Goal: Information Seeking & Learning: Learn about a topic

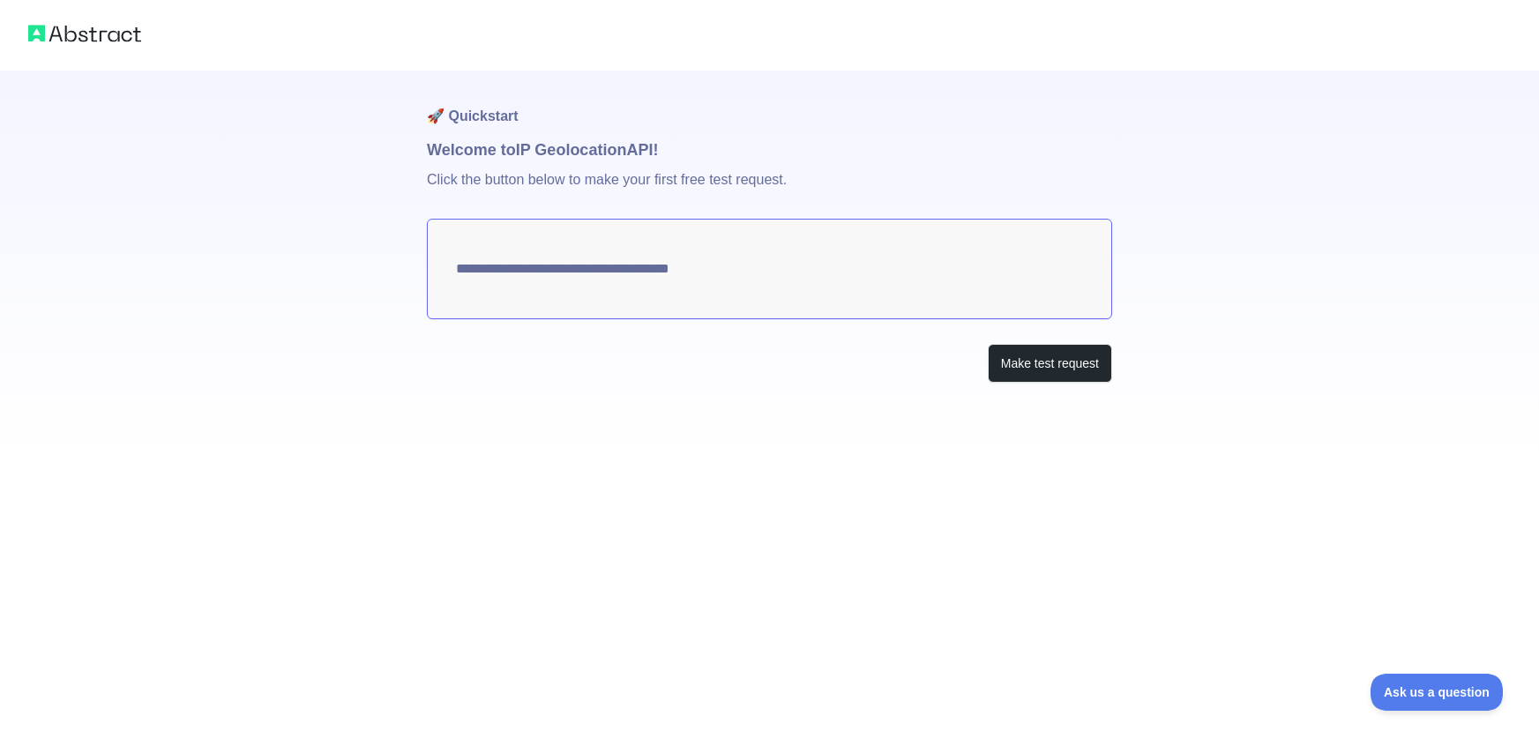
type textarea "**********"
click at [1035, 362] on button "Make test request" at bounding box center [1050, 364] width 124 height 40
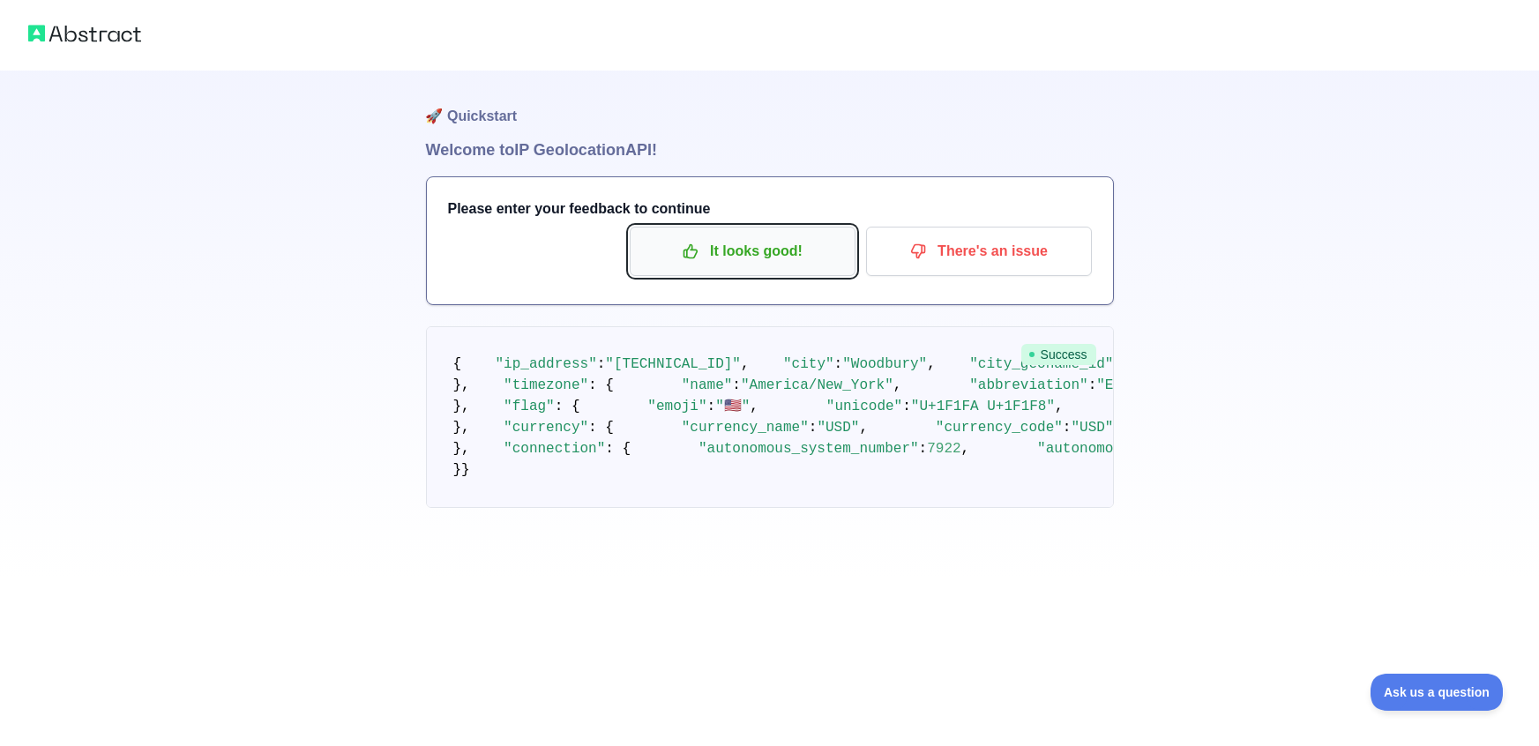
click at [832, 250] on p "It looks good!" at bounding box center [742, 251] width 199 height 30
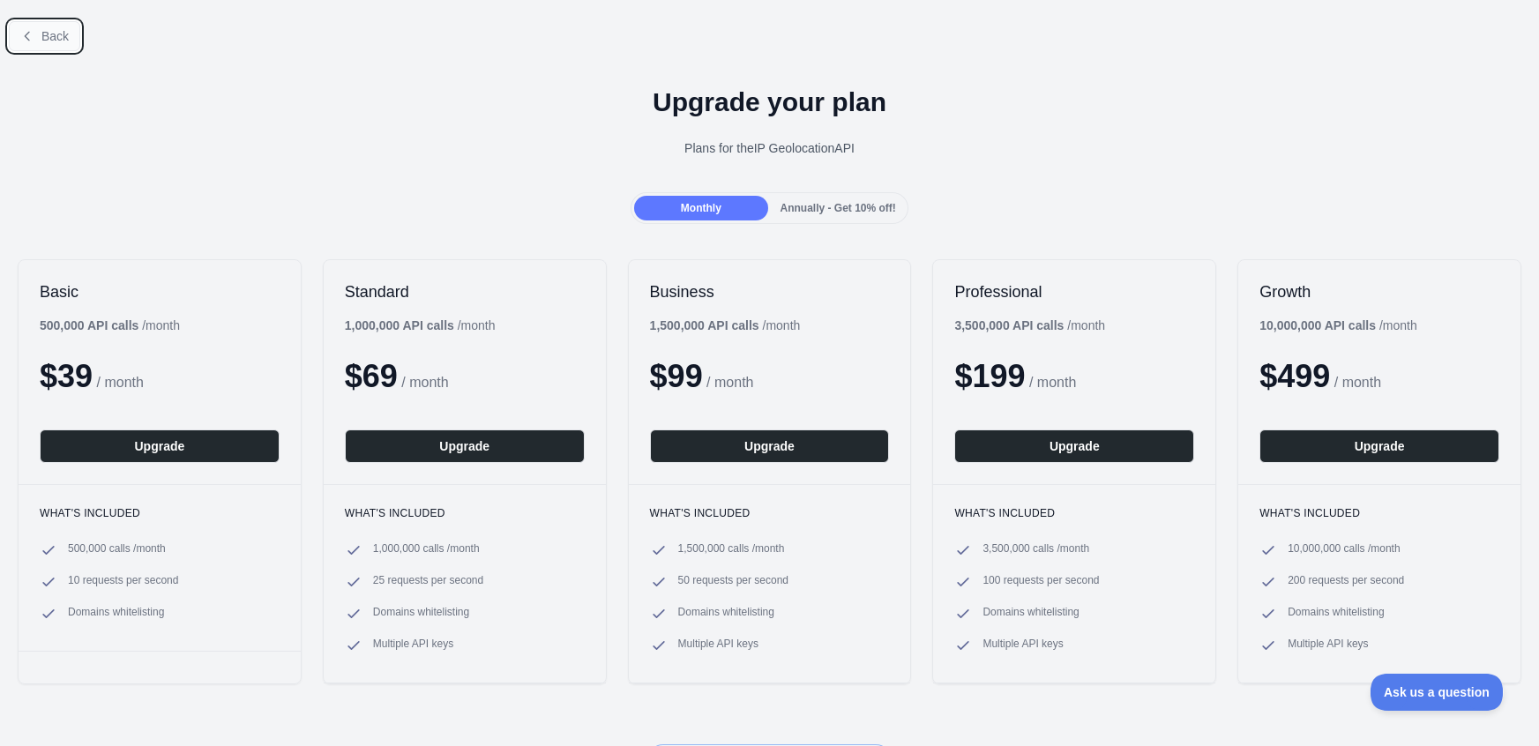
click at [36, 36] on button "Back" at bounding box center [44, 36] width 71 height 30
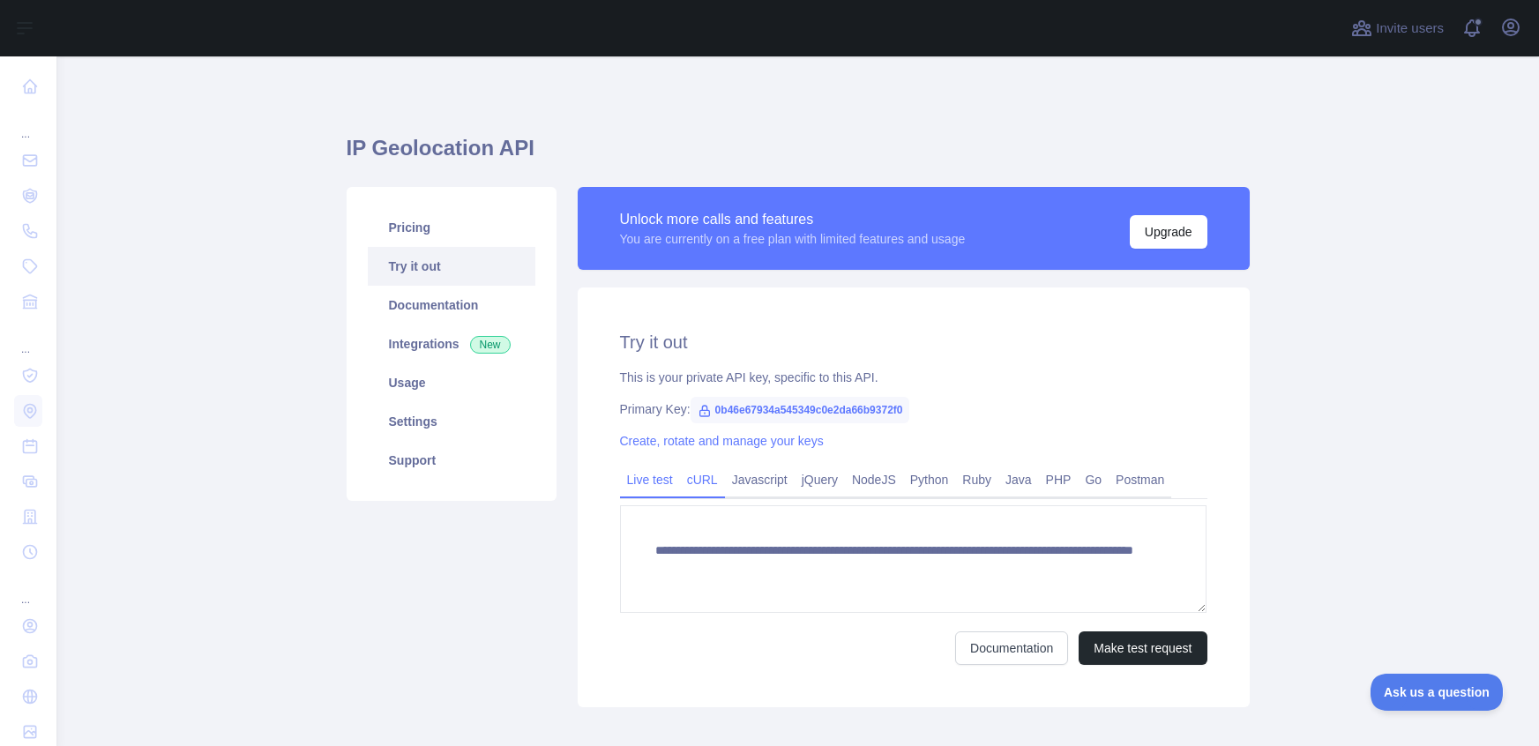
click at [717, 483] on link "cURL" at bounding box center [702, 480] width 45 height 28
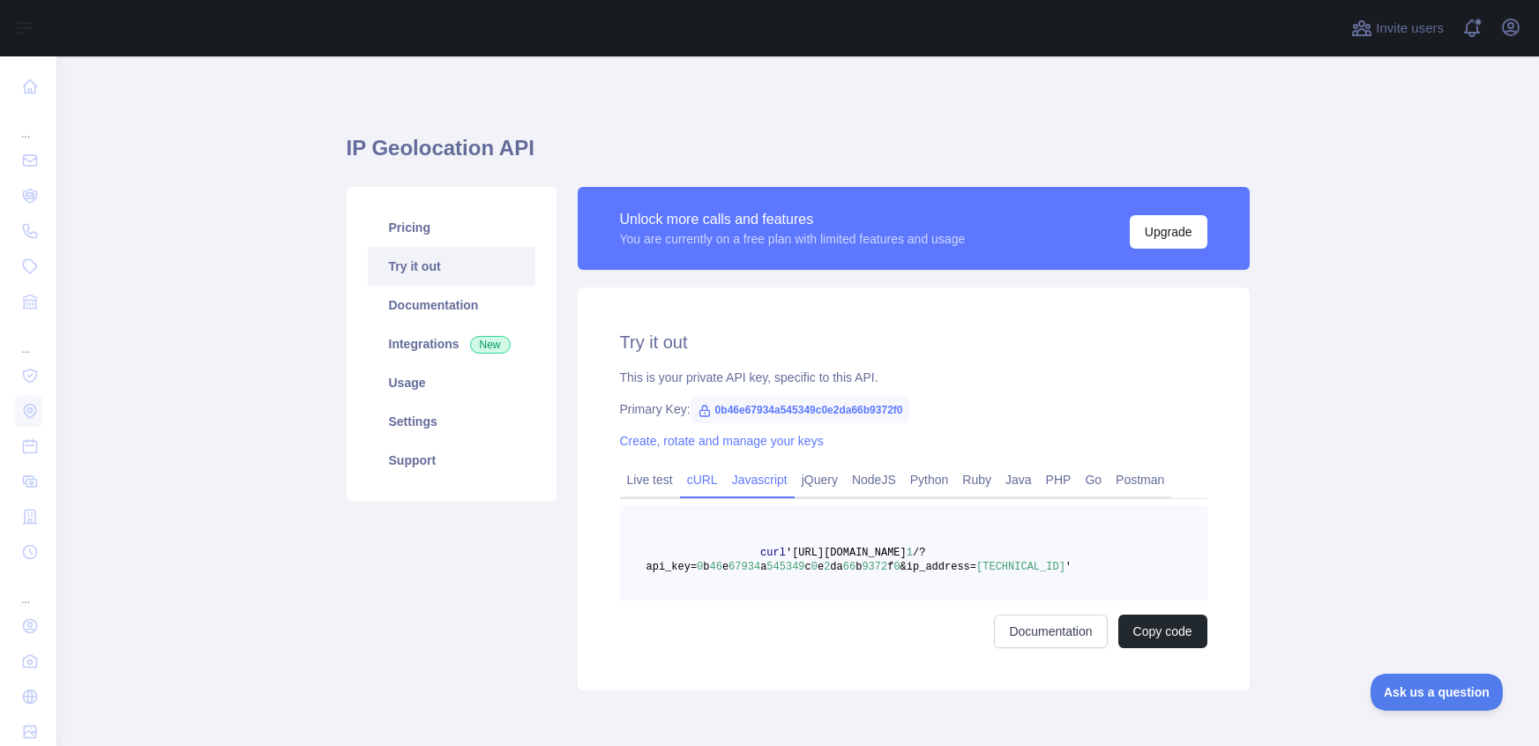
click at [743, 483] on link "Javascript" at bounding box center [760, 480] width 70 height 28
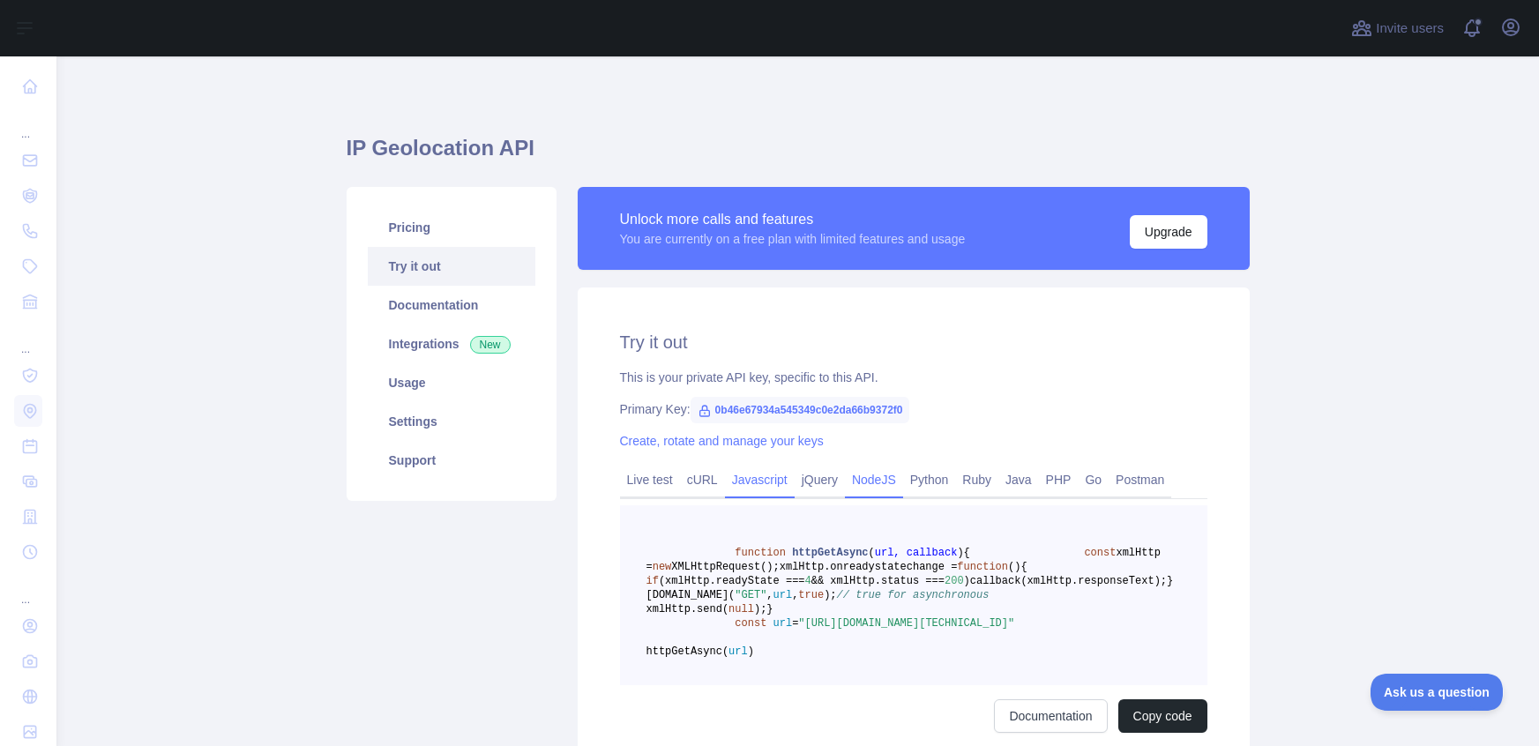
click at [850, 479] on link "NodeJS" at bounding box center [874, 480] width 58 height 28
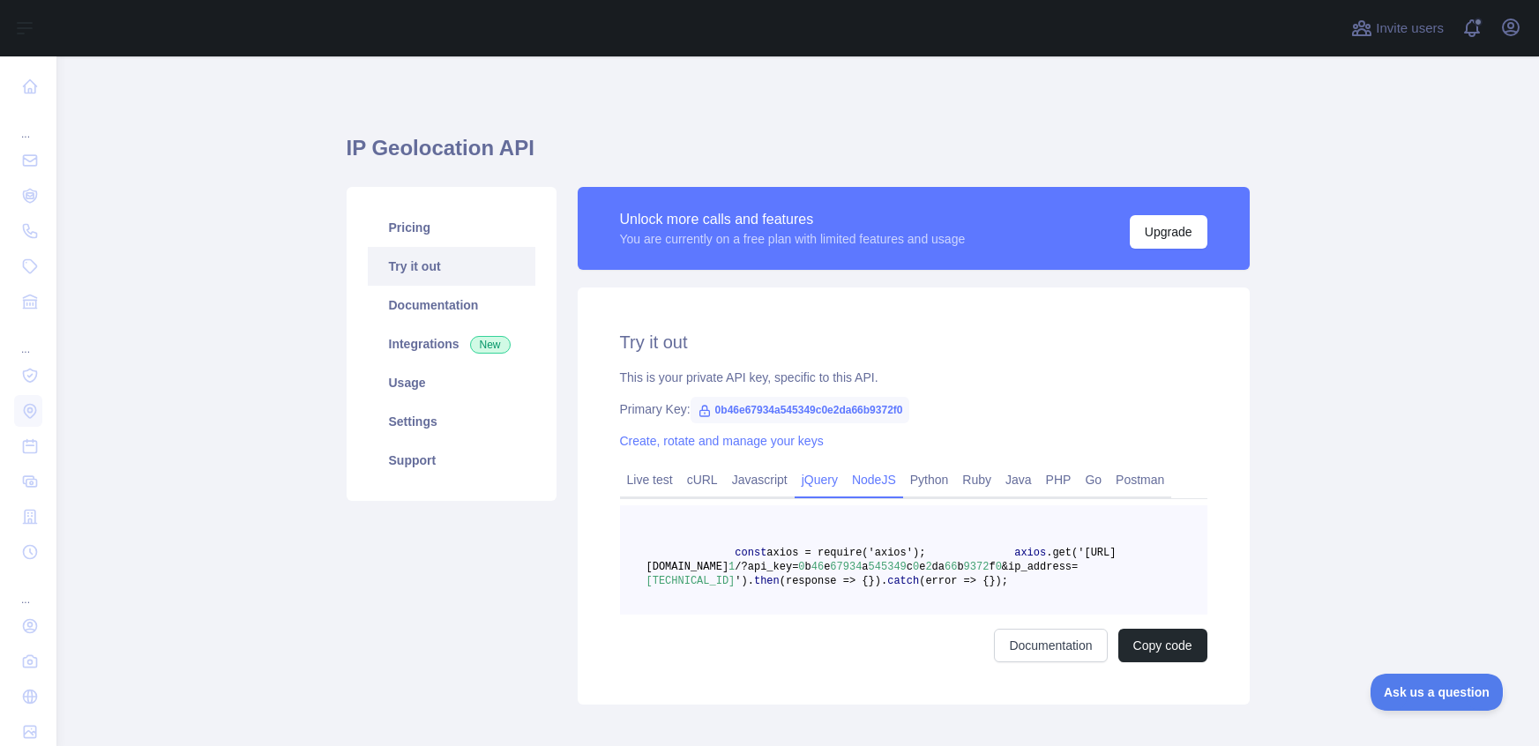
click at [827, 480] on link "jQuery" at bounding box center [820, 480] width 50 height 28
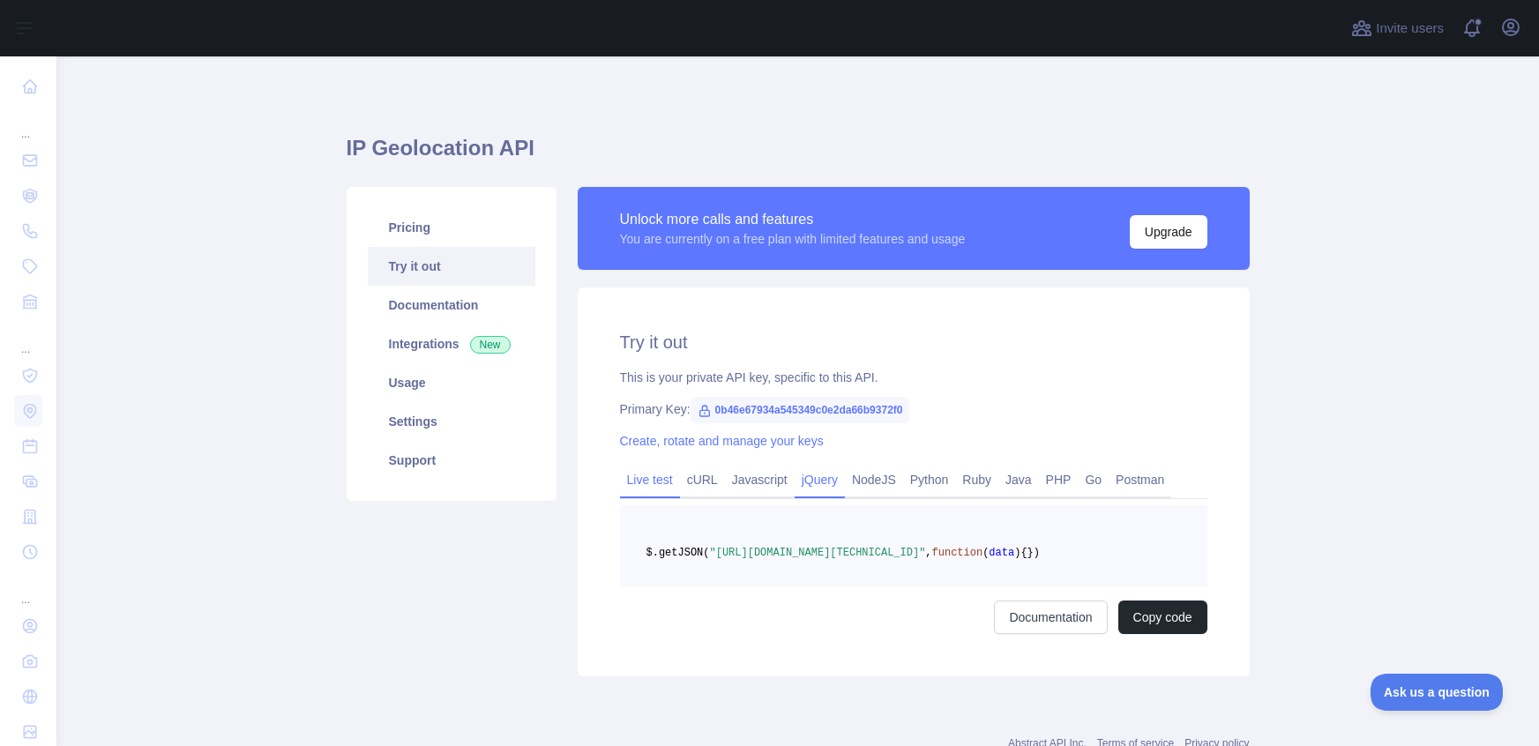
click at [665, 481] on link "Live test" at bounding box center [650, 480] width 60 height 28
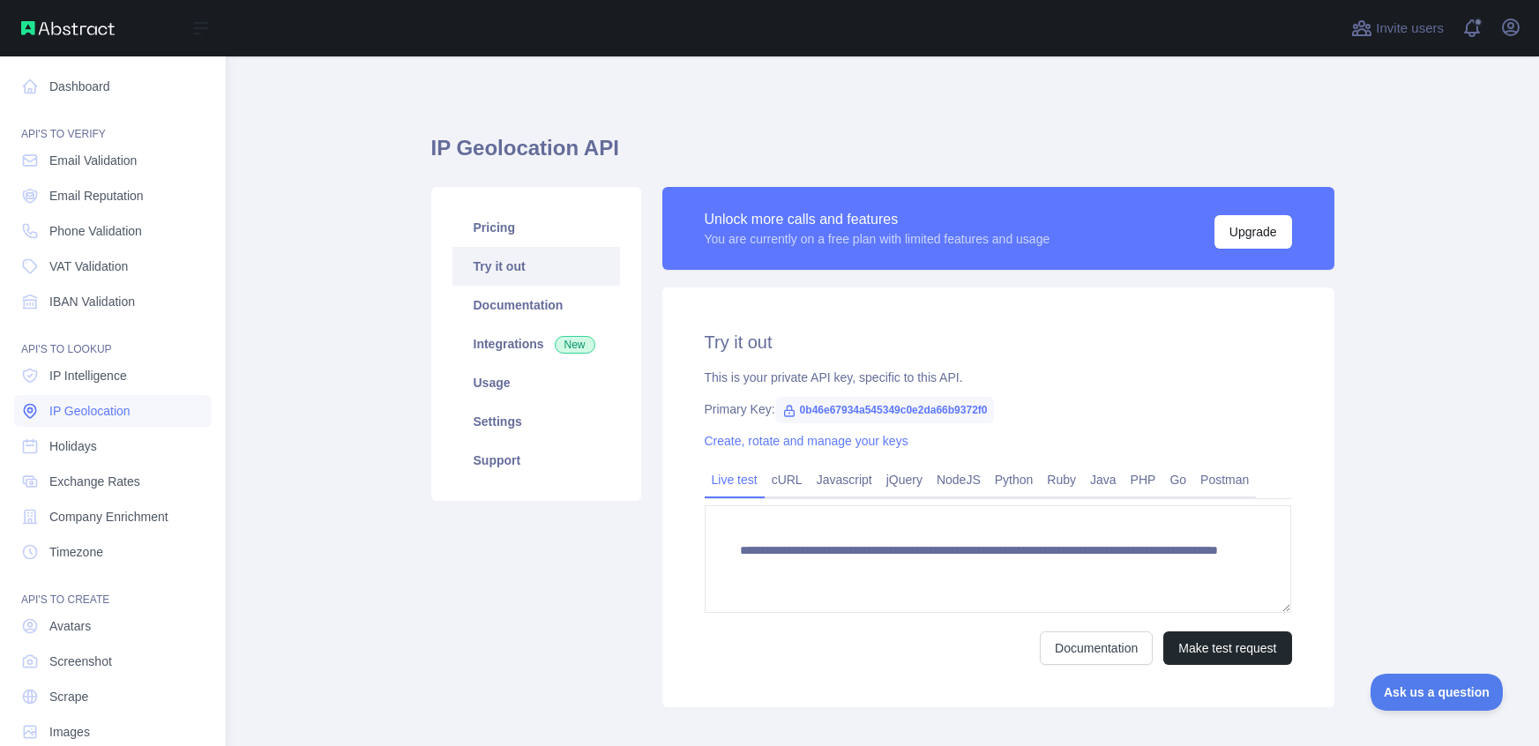
click at [118, 410] on span "IP Geolocation" at bounding box center [89, 411] width 81 height 18
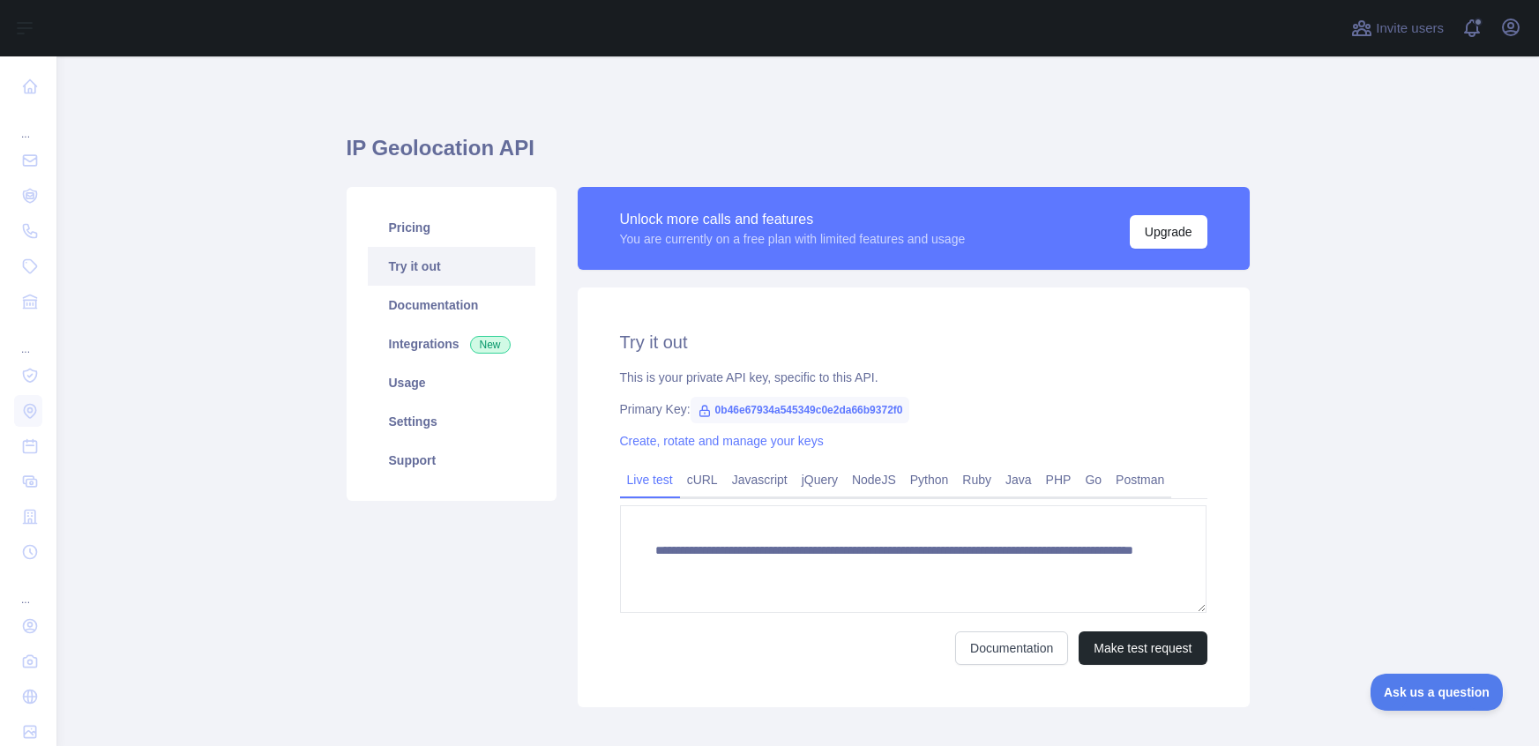
click at [446, 265] on link "Try it out" at bounding box center [452, 266] width 168 height 39
click at [470, 344] on span "New" at bounding box center [490, 345] width 41 height 18
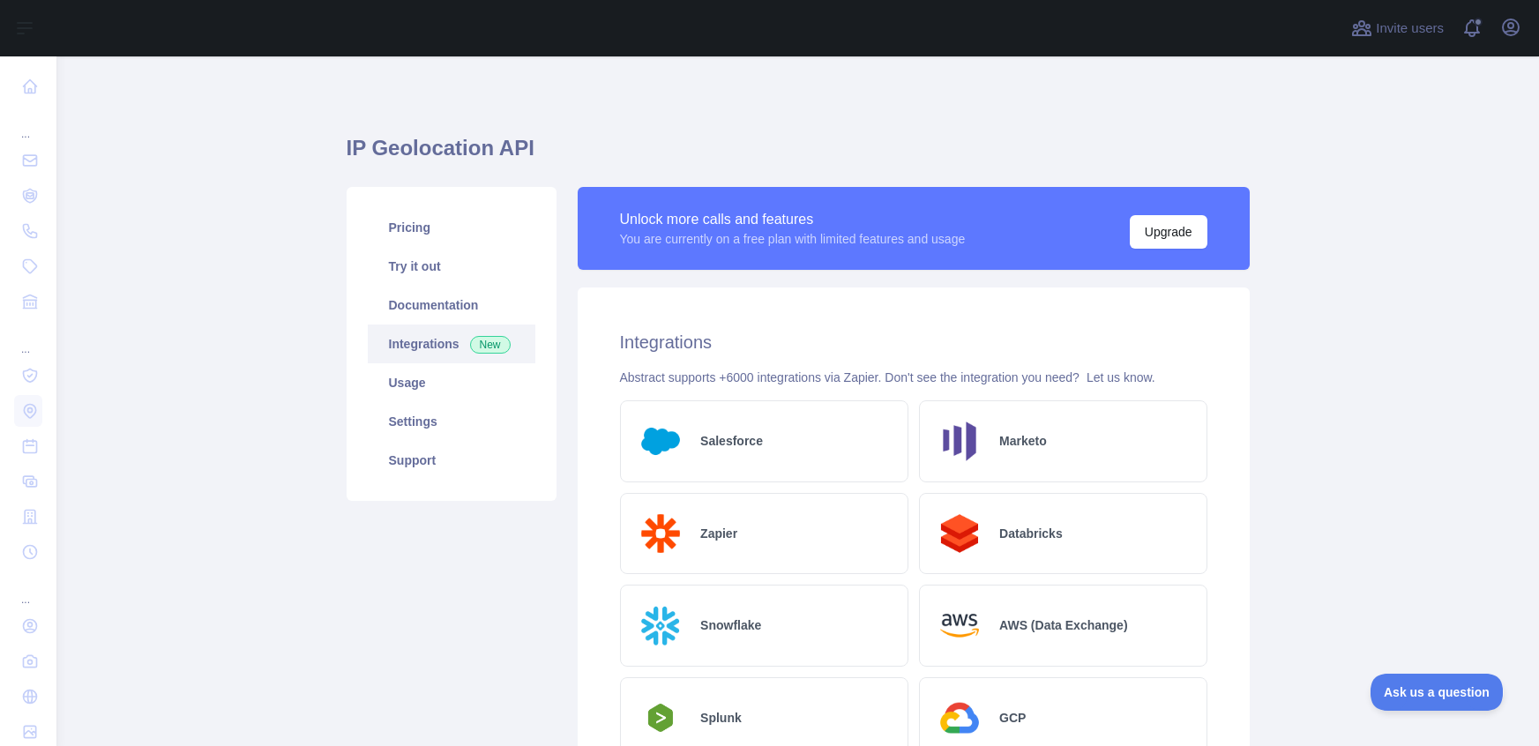
click at [1004, 637] on div "AWS (Data Exchange)" at bounding box center [1063, 626] width 288 height 82
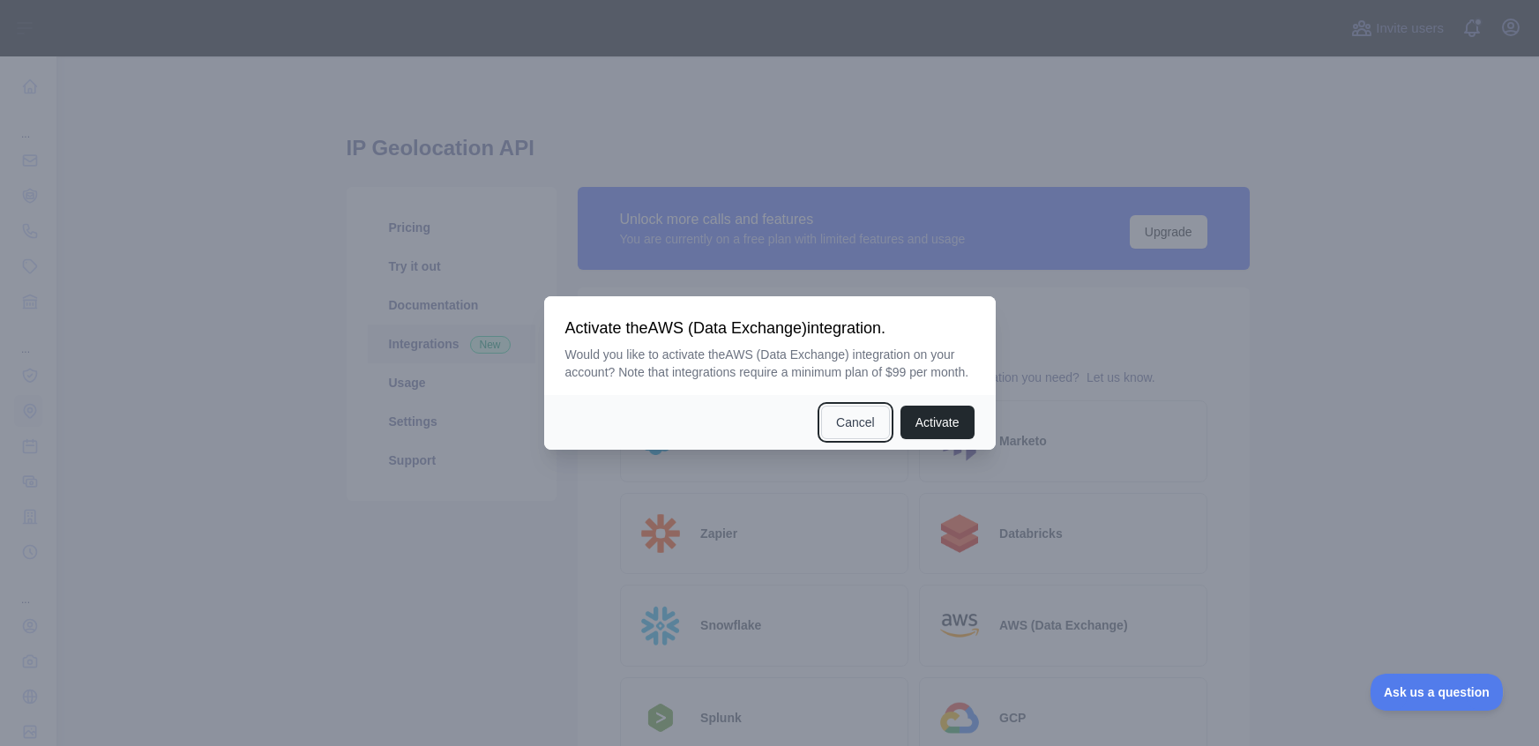
click at [841, 415] on button "Cancel" at bounding box center [855, 423] width 69 height 34
